Goal: Register for event/course

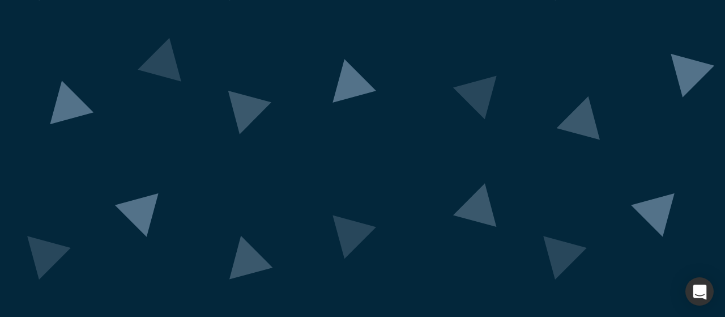
scroll to position [145, 0]
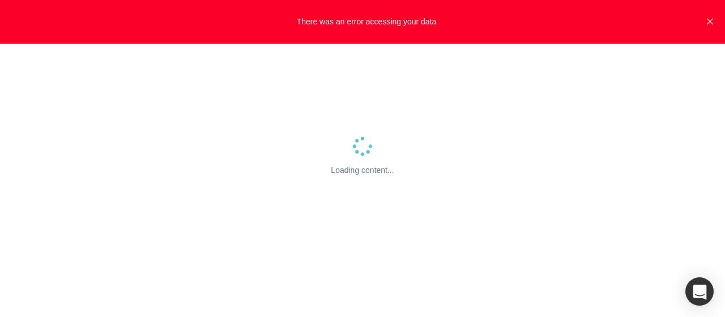
click at [706, 24] on button "Close" at bounding box center [710, 22] width 14 height 44
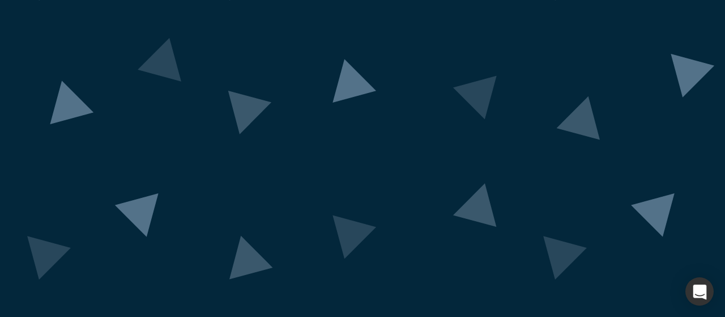
scroll to position [151, 0]
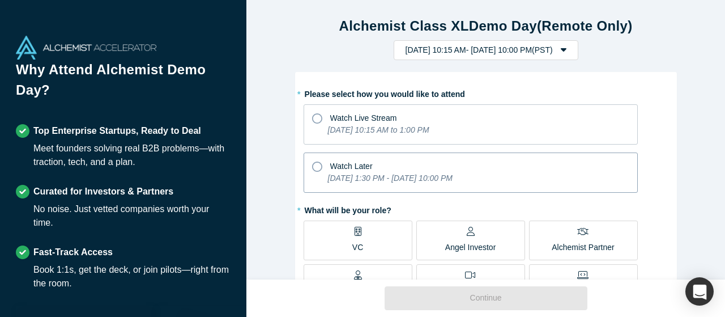
click at [314, 168] on icon at bounding box center [317, 166] width 10 height 10
click at [0, 0] on input "Watch Later Tuesday, September 30, 2025 1:30 PM - Monday, October 6, 2025 10:00…" at bounding box center [0, 0] width 0 height 0
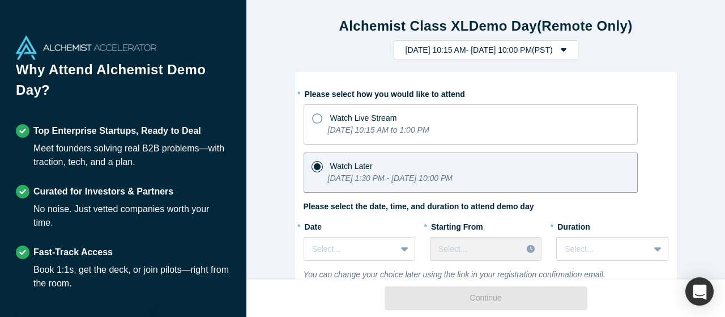
scroll to position [63, 0]
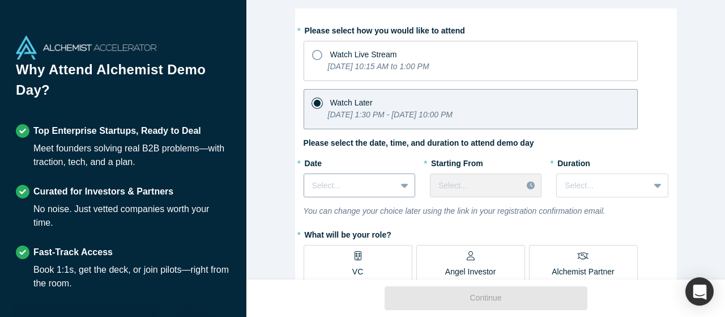
click at [409, 187] on div "Select..." at bounding box center [359, 185] width 112 height 24
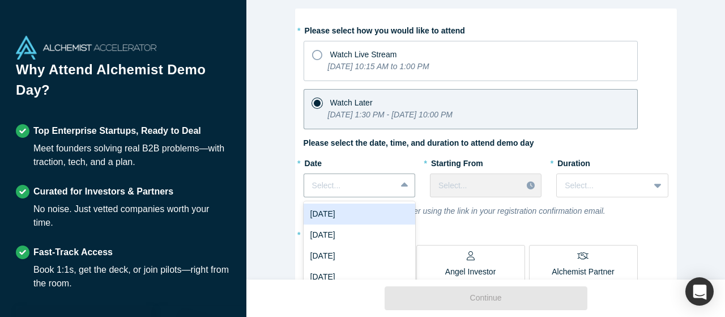
scroll to position [91, 0]
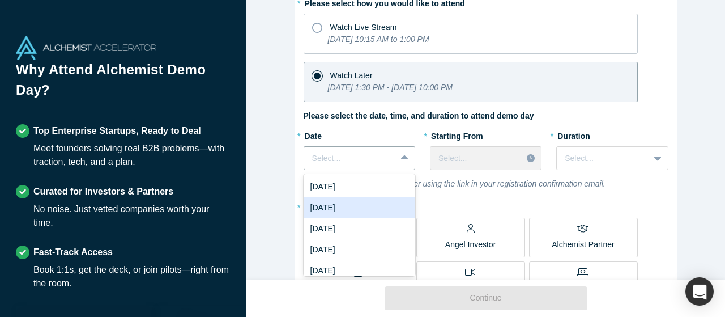
click at [340, 205] on div "Wed, Oct 1, 2025" at bounding box center [359, 207] width 112 height 21
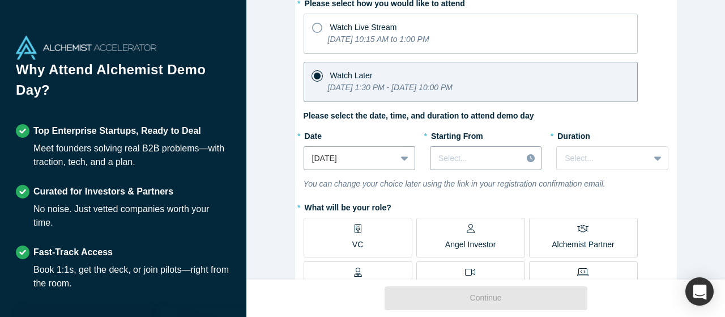
click at [488, 158] on div at bounding box center [475, 158] width 75 height 14
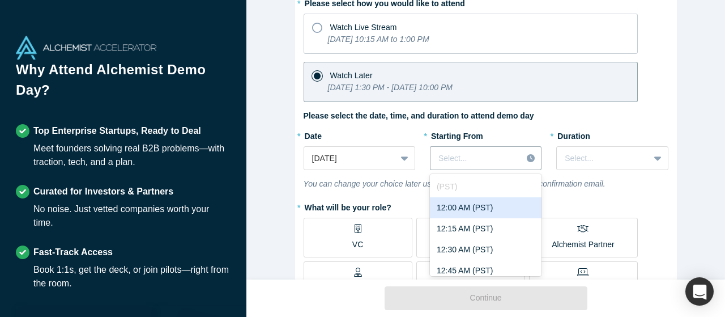
click at [460, 205] on div "12:00 AM (PST)" at bounding box center [486, 207] width 112 height 21
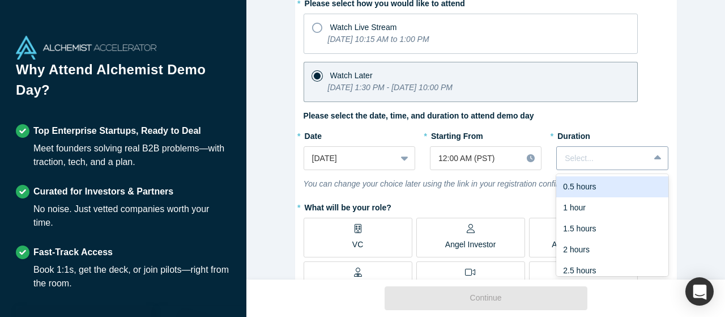
click at [583, 159] on div at bounding box center [603, 158] width 76 height 14
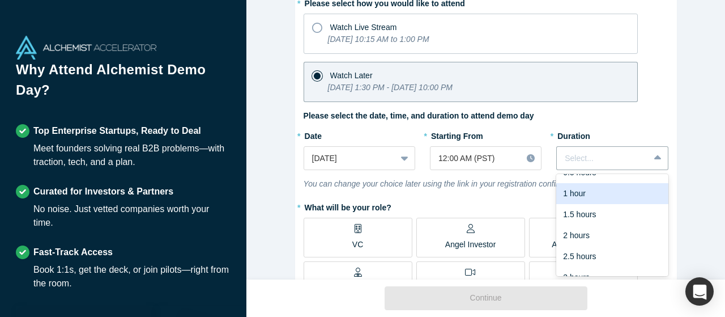
scroll to position [28, 0]
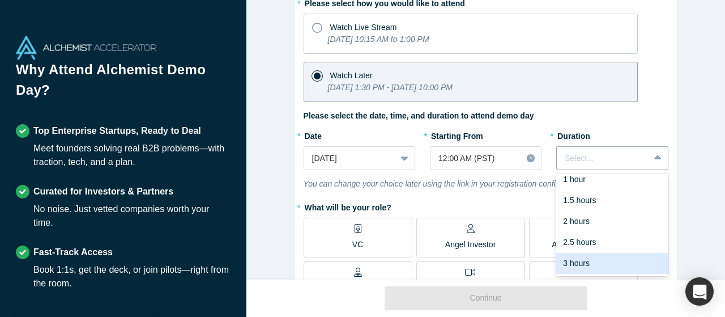
click at [597, 259] on div "3 hours" at bounding box center [612, 263] width 112 height 21
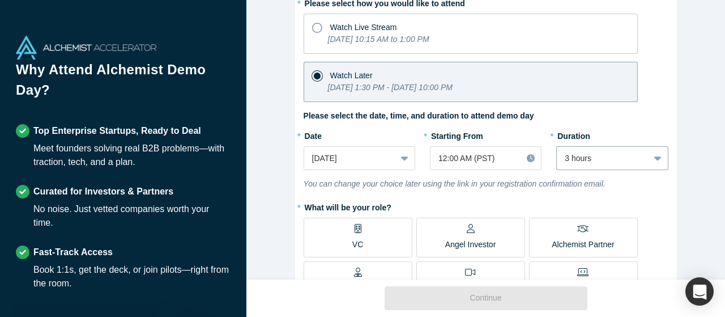
click at [698, 201] on div "Alchemist Class XL Demo Day (Remote Only) Tuesday, September 30, 2025 10:15 AM …" at bounding box center [485, 139] width 478 height 279
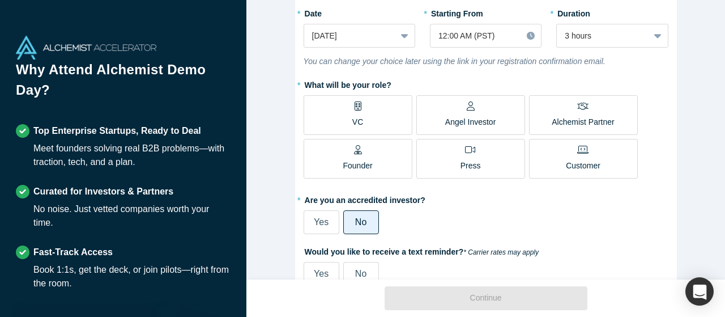
scroll to position [217, 0]
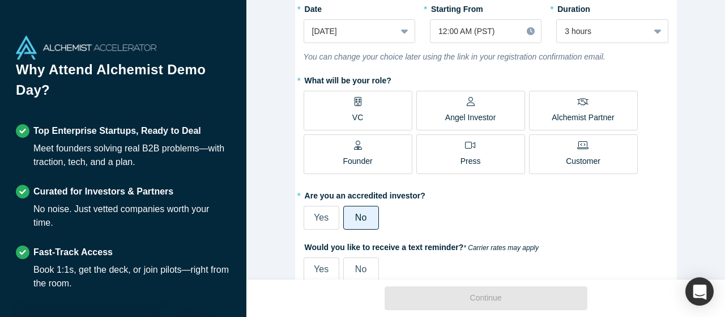
click at [454, 106] on div "Angel Investor" at bounding box center [470, 110] width 51 height 27
click at [0, 0] on input "Angel Investor" at bounding box center [0, 0] width 0 height 0
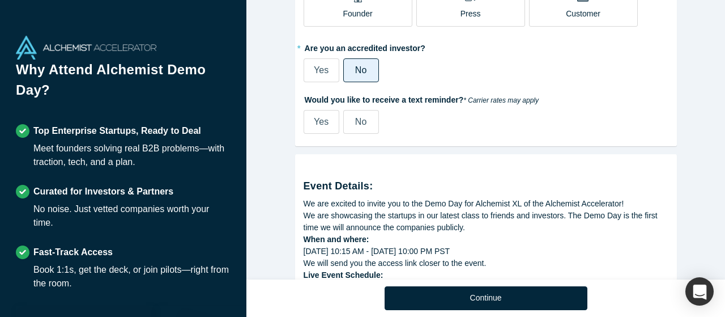
scroll to position [408, 0]
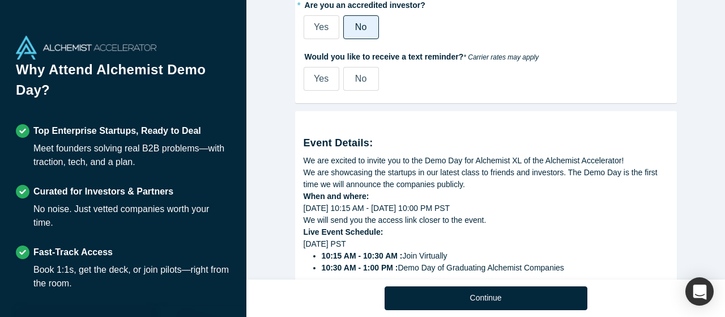
click at [353, 78] on label "No" at bounding box center [361, 79] width 36 height 24
click at [0, 0] on input "No" at bounding box center [0, 0] width 0 height 0
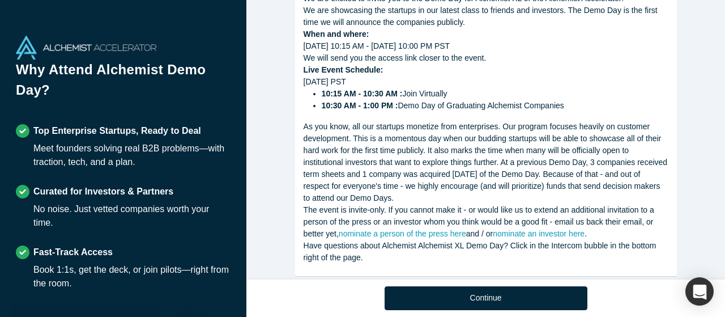
scroll to position [589, 0]
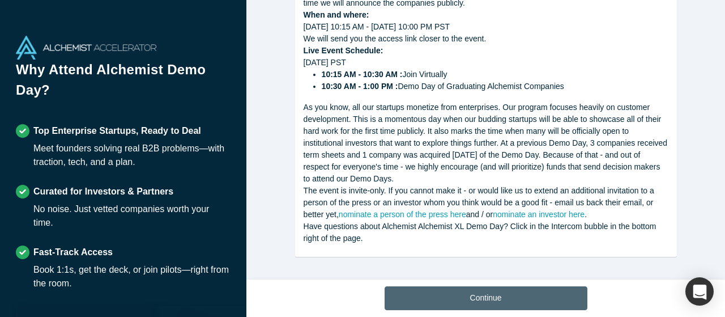
click at [499, 296] on button "Continue" at bounding box center [485, 298] width 203 height 24
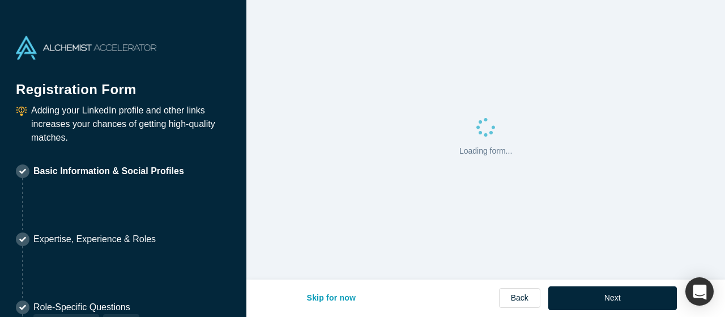
select select "US"
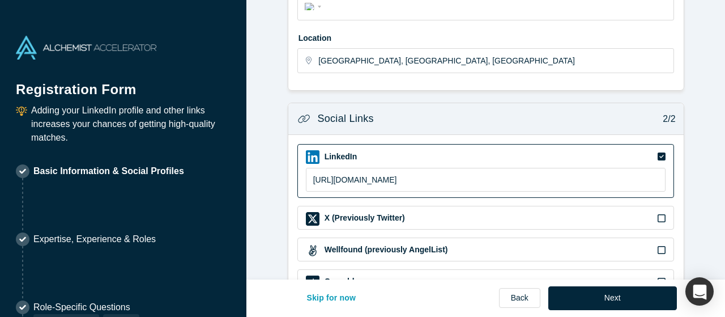
scroll to position [482, 0]
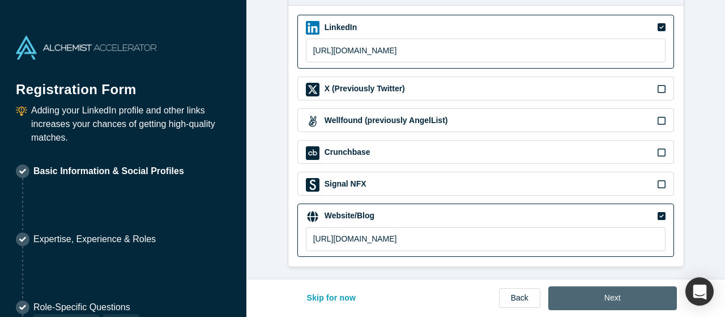
click at [612, 304] on button "Next" at bounding box center [612, 298] width 129 height 24
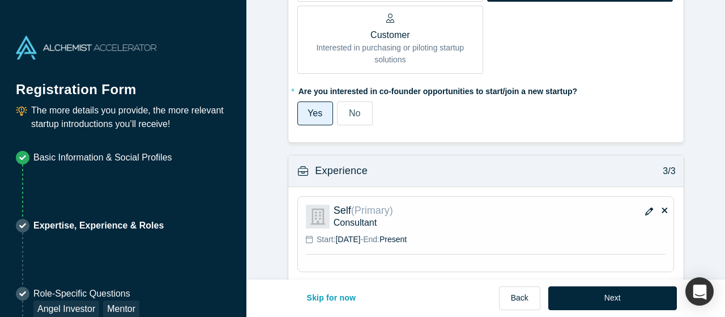
scroll to position [742, 0]
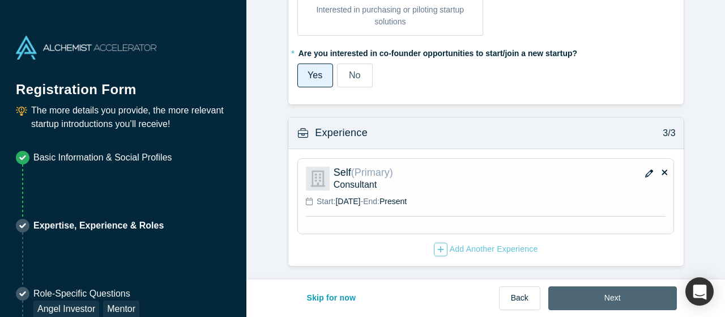
click at [640, 300] on button "Next" at bounding box center [612, 298] width 129 height 24
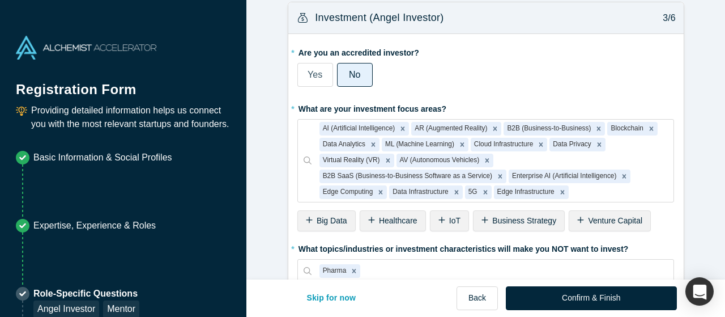
scroll to position [0, 0]
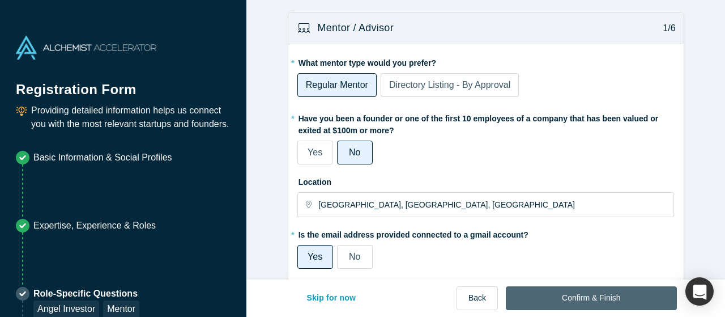
click at [609, 301] on button "Confirm & Finish" at bounding box center [591, 298] width 170 height 24
